Goal: Information Seeking & Learning: Learn about a topic

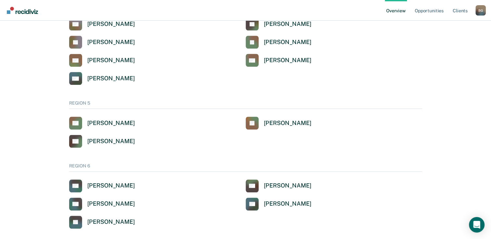
scroll to position [565, 0]
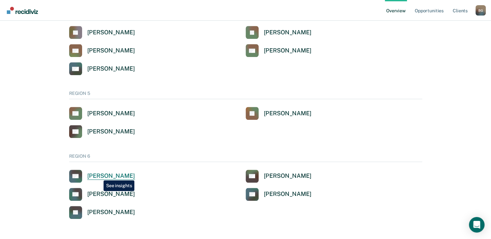
click at [99, 176] on div "[PERSON_NAME]" at bounding box center [111, 175] width 48 height 7
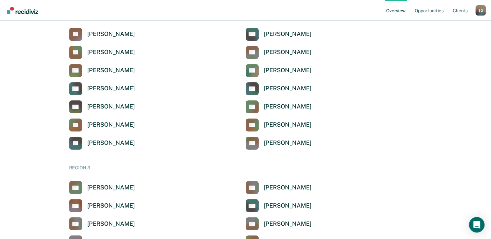
scroll to position [565, 0]
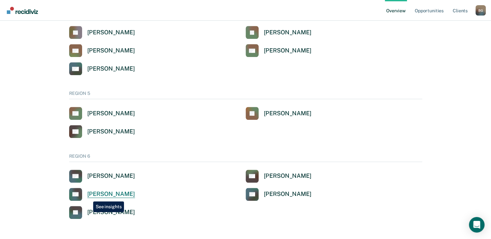
click at [88, 197] on div "[PERSON_NAME]" at bounding box center [111, 194] width 48 height 7
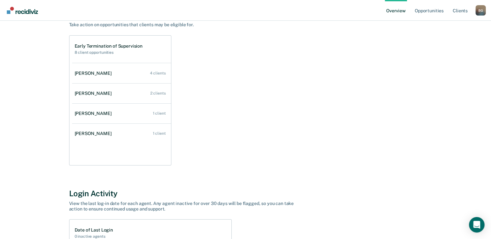
scroll to position [70, 0]
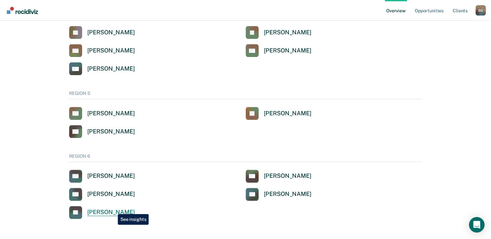
click at [113, 209] on div "[PERSON_NAME]" at bounding box center [111, 212] width 48 height 7
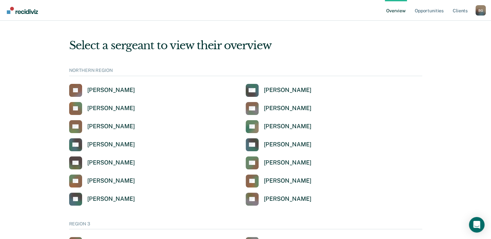
scroll to position [565, 0]
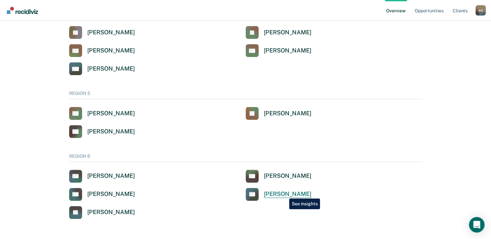
click at [284, 194] on div "[PERSON_NAME]" at bounding box center [288, 194] width 48 height 7
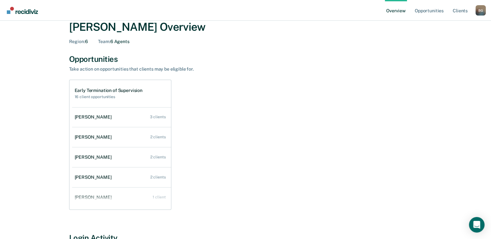
scroll to position [26, 0]
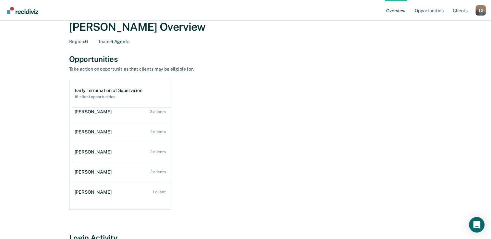
scroll to position [565, 0]
